Goal: Transaction & Acquisition: Purchase product/service

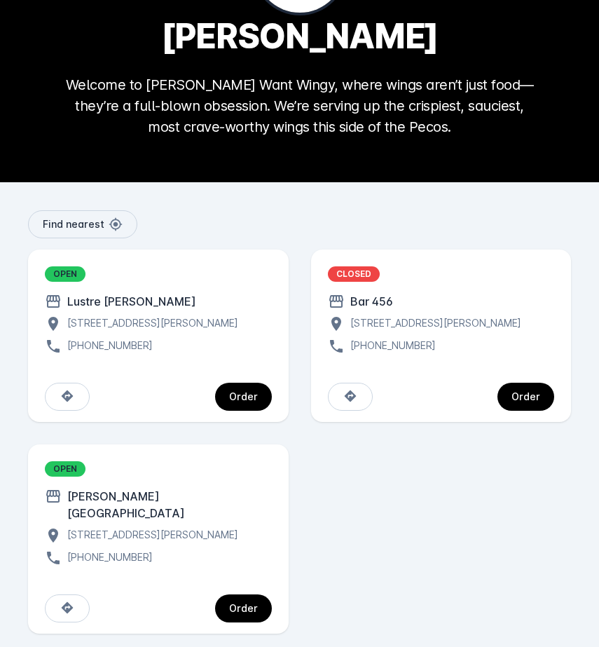
scroll to position [132, 0]
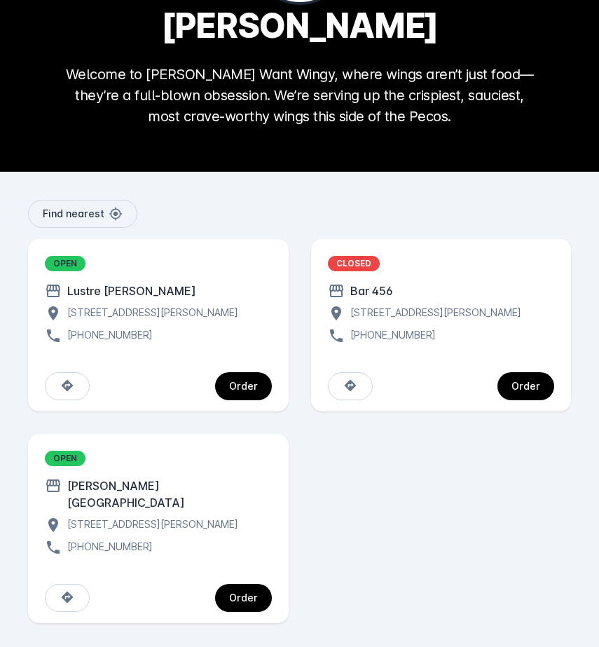
click at [221, 495] on div "[PERSON_NAME][GEOGRAPHIC_DATA]" at bounding box center [158, 494] width 227 height 34
click at [157, 501] on div "[PERSON_NAME][GEOGRAPHIC_DATA]" at bounding box center [167, 494] width 210 height 34
click at [230, 586] on span "continue" at bounding box center [243, 598] width 57 height 34
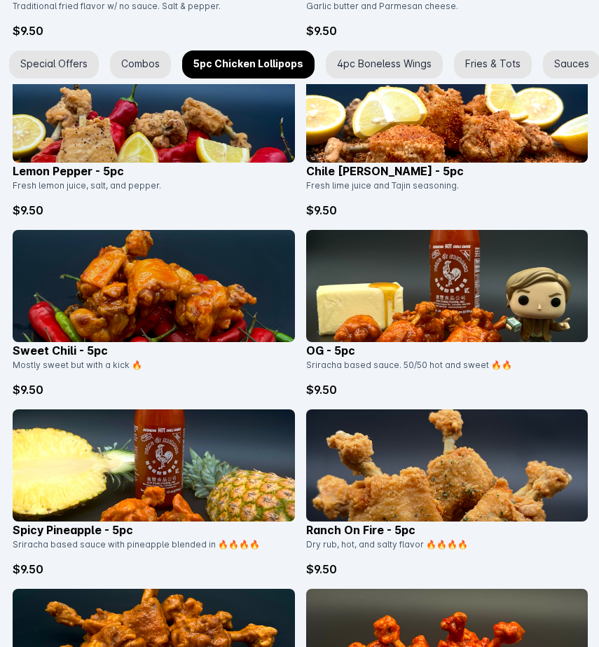
scroll to position [1356, 0]
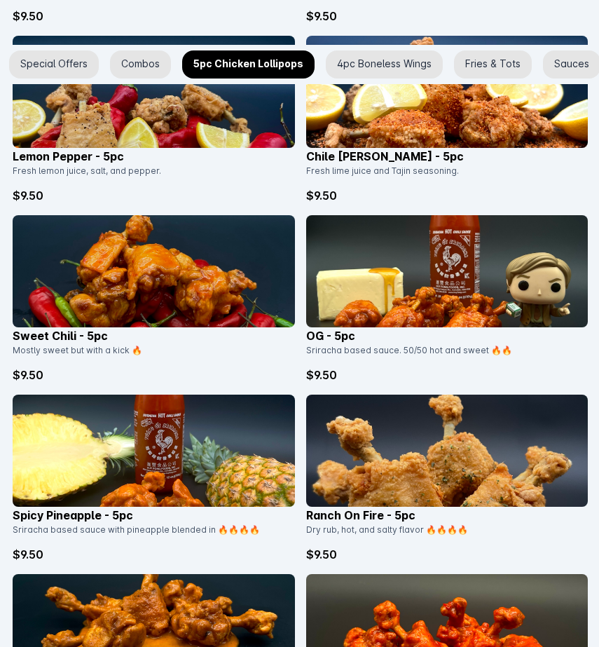
click at [375, 351] on div "Sriracha based sauce. 50/50 hot and sweet 🔥🔥" at bounding box center [443, 355] width 274 height 22
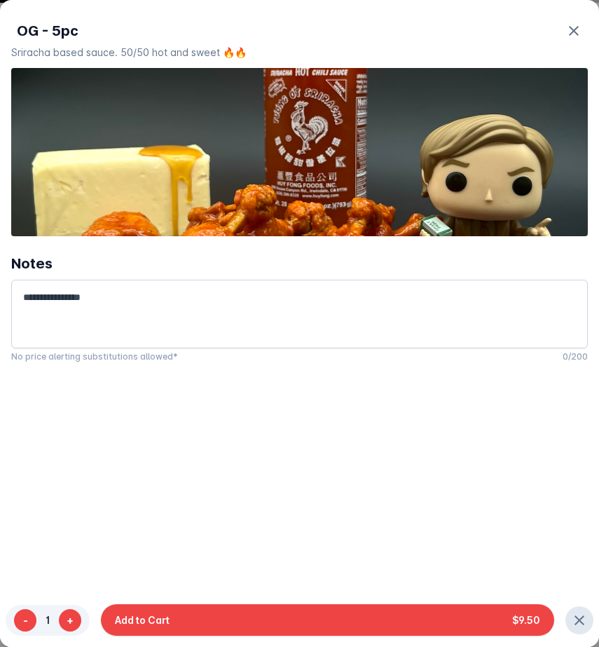
scroll to position [0, 22]
click at [375, 351] on div at bounding box center [370, 355] width 385 height 14
click at [577, 39] on icon "button" at bounding box center [574, 30] width 17 height 17
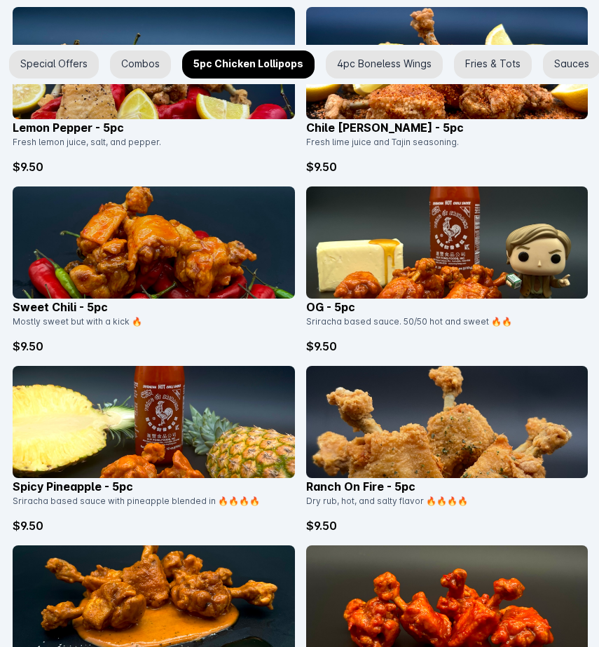
scroll to position [1384, 0]
